Goal: Download file/media

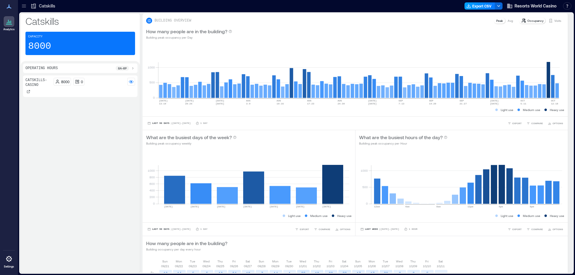
click at [480, 7] on button "Export CSV" at bounding box center [480, 5] width 31 height 7
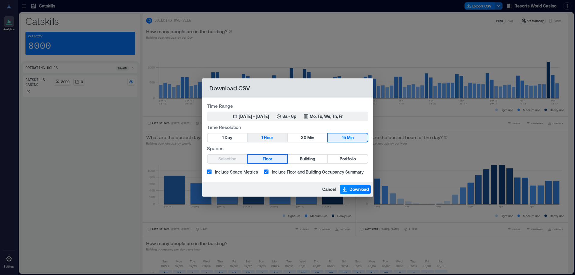
click at [257, 134] on button "1 Hour" at bounding box center [268, 138] width 40 height 8
click at [349, 156] on span "Portfolio" at bounding box center [348, 159] width 16 height 7
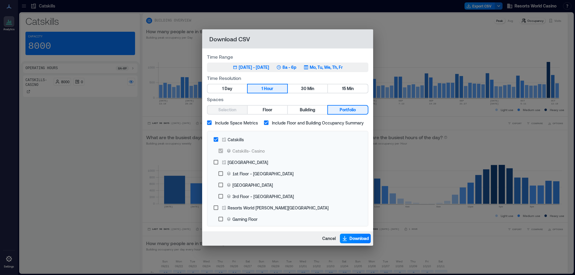
click at [345, 72] on button "[DATE] 14, 2025 - [DATE] 8a - 6p Mo, Tu, We, Th, Fr" at bounding box center [288, 68] width 162 height 10
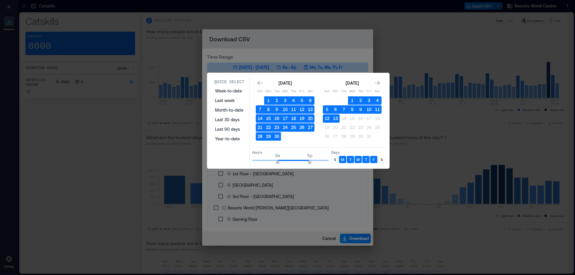
click at [337, 159] on div "S" at bounding box center [334, 159] width 7 height 7
click at [382, 160] on p "S" at bounding box center [382, 159] width 2 height 5
click at [336, 120] on button "13" at bounding box center [335, 118] width 8 height 8
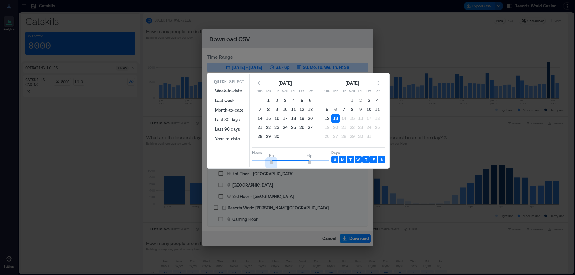
type input "*"
drag, startPoint x: 277, startPoint y: 161, endPoint x: 244, endPoint y: 165, distance: 33.5
click at [244, 165] on div "Quick Select Week-to-date Last week Month-to-date Last 30 days Last 90 days Yea…" at bounding box center [298, 120] width 179 height 93
type input "*"
drag, startPoint x: 308, startPoint y: 164, endPoint x: 272, endPoint y: 166, distance: 36.9
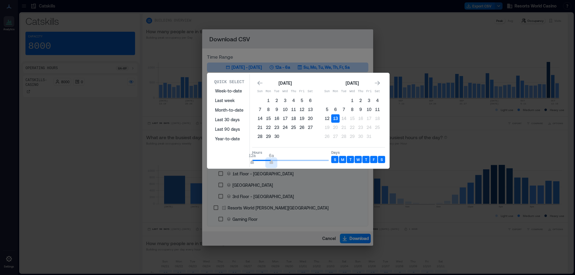
click at [272, 166] on div "Quick Select Week-to-date Last week Month-to-date Last 30 days Last 90 days Yea…" at bounding box center [298, 120] width 179 height 93
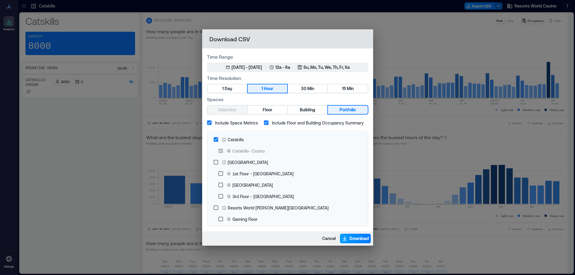
click at [355, 242] on span "Download" at bounding box center [359, 239] width 19 height 6
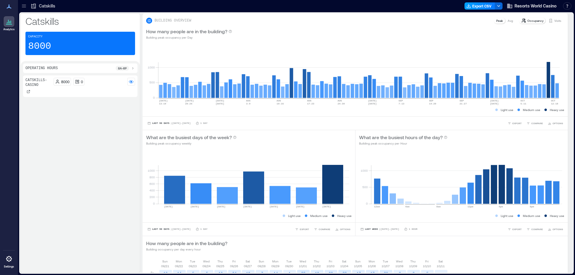
click at [477, 7] on button "Export CSV" at bounding box center [480, 5] width 31 height 7
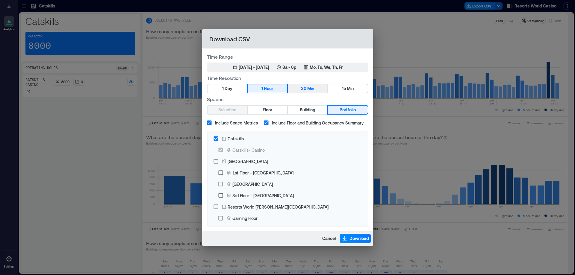
scroll to position [1, 0]
click at [334, 70] on p "Mo, Tu, We, Th, Fr" at bounding box center [326, 67] width 33 height 6
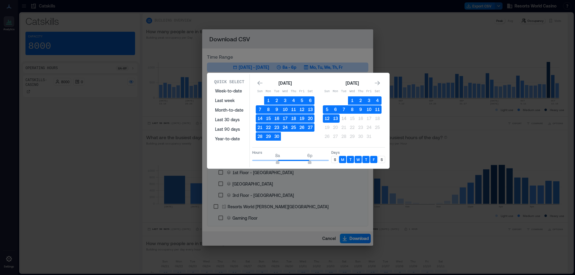
click at [331, 162] on div "S" at bounding box center [334, 159] width 7 height 7
drag, startPoint x: 382, startPoint y: 160, endPoint x: 359, endPoint y: 135, distance: 33.8
click at [382, 159] on p "S" at bounding box center [382, 159] width 2 height 5
click at [337, 117] on button "13" at bounding box center [335, 118] width 8 height 8
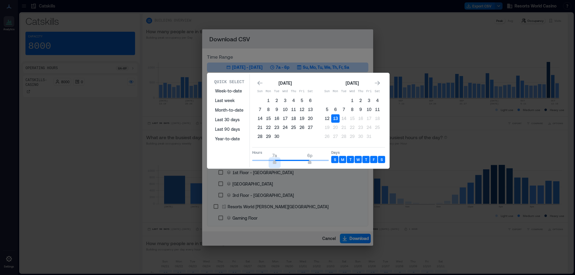
type input "*"
drag, startPoint x: 277, startPoint y: 162, endPoint x: 272, endPoint y: 169, distance: 8.6
click at [272, 169] on section "Quick Select Week-to-date Last week Month-to-date Last 30 days Last 90 days Yea…" at bounding box center [298, 121] width 183 height 96
type input "**"
drag, startPoint x: 310, startPoint y: 163, endPoint x: 340, endPoint y: 169, distance: 30.7
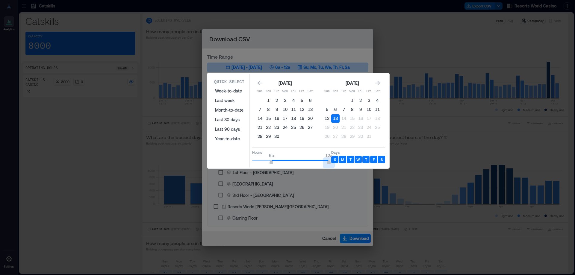
click at [337, 164] on div "Hours 6a 12a Days S M T W T F S" at bounding box center [318, 156] width 133 height 18
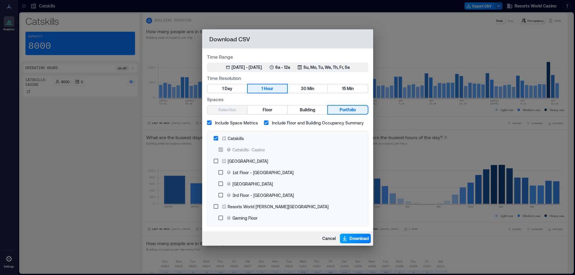
click at [358, 235] on button "Download" at bounding box center [355, 239] width 31 height 10
